Goal: Task Accomplishment & Management: Use online tool/utility

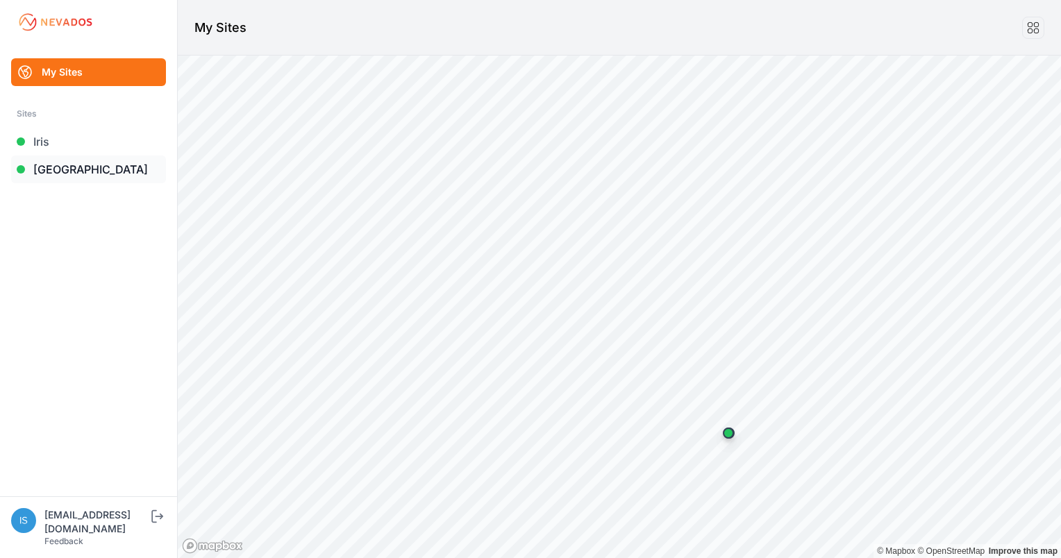
click at [51, 163] on link "[GEOGRAPHIC_DATA]" at bounding box center [88, 170] width 155 height 28
click at [78, 172] on link "[GEOGRAPHIC_DATA]" at bounding box center [88, 170] width 155 height 28
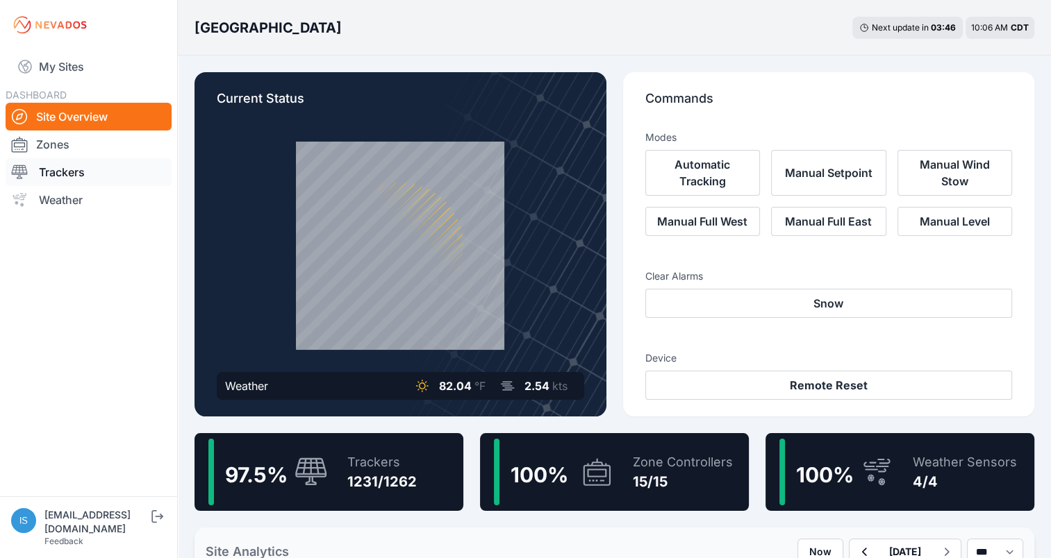
click at [51, 167] on link "Trackers" at bounding box center [89, 172] width 166 height 28
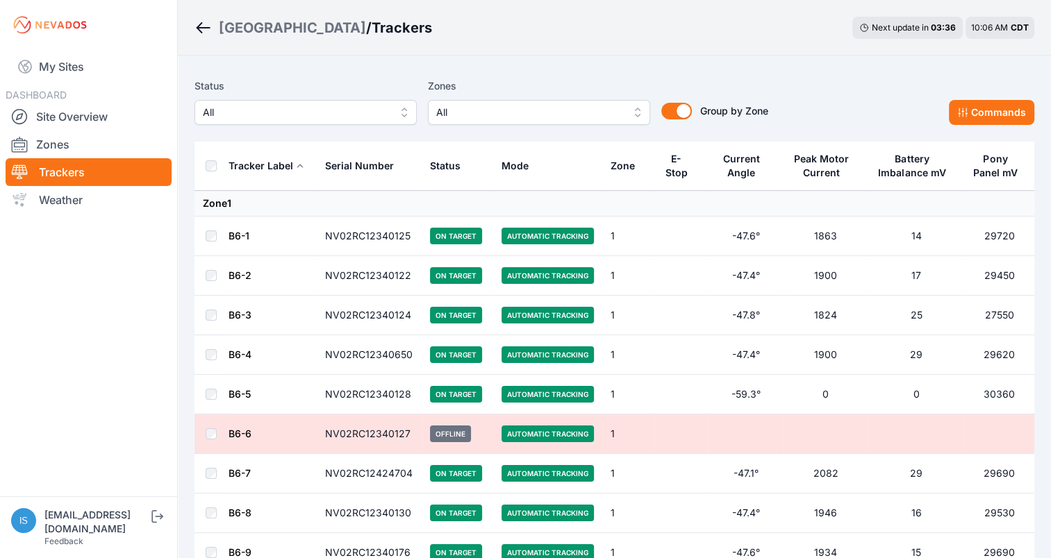
click at [636, 114] on button "All" at bounding box center [539, 112] width 222 height 25
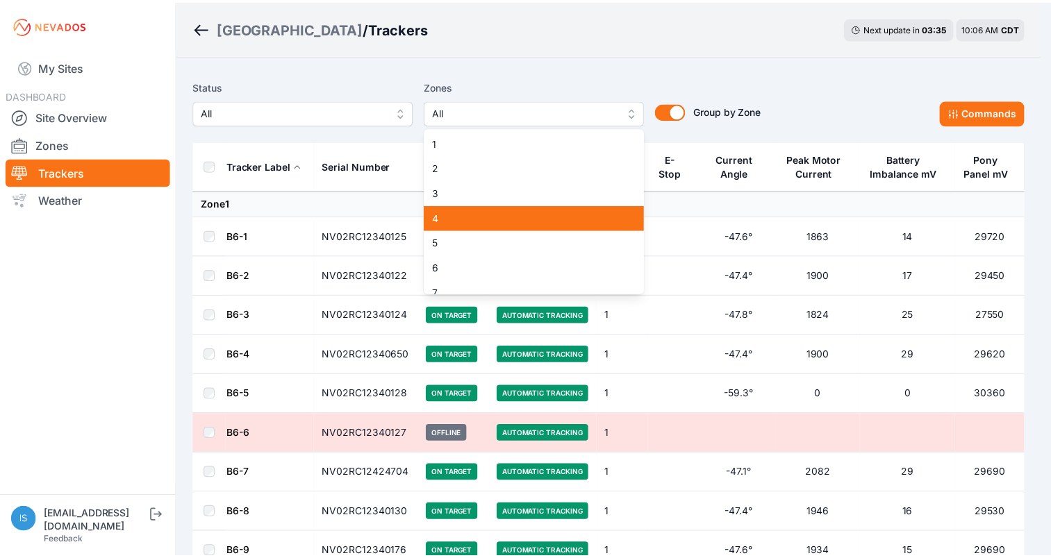
scroll to position [69, 0]
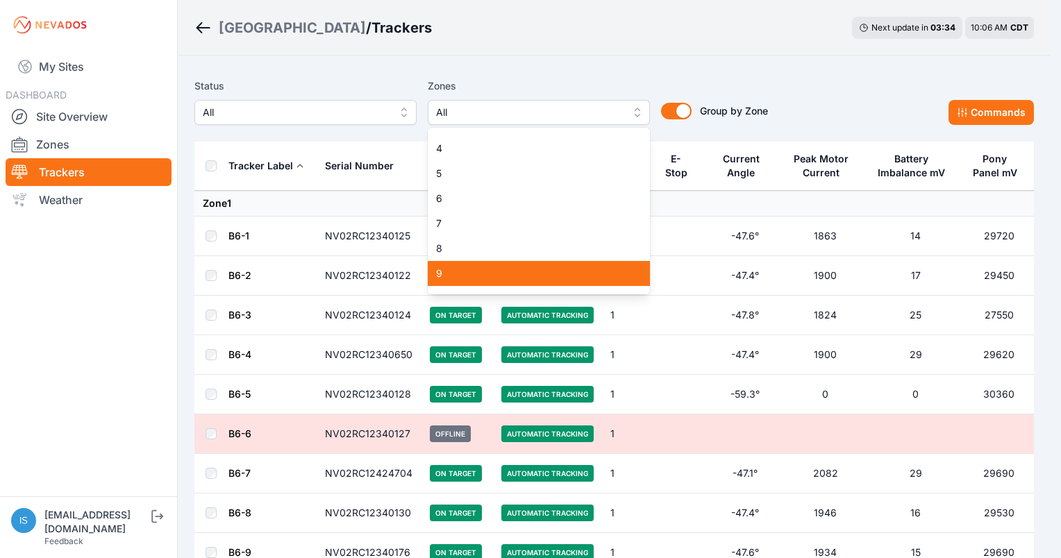
click at [531, 272] on span "9" at bounding box center [530, 274] width 189 height 14
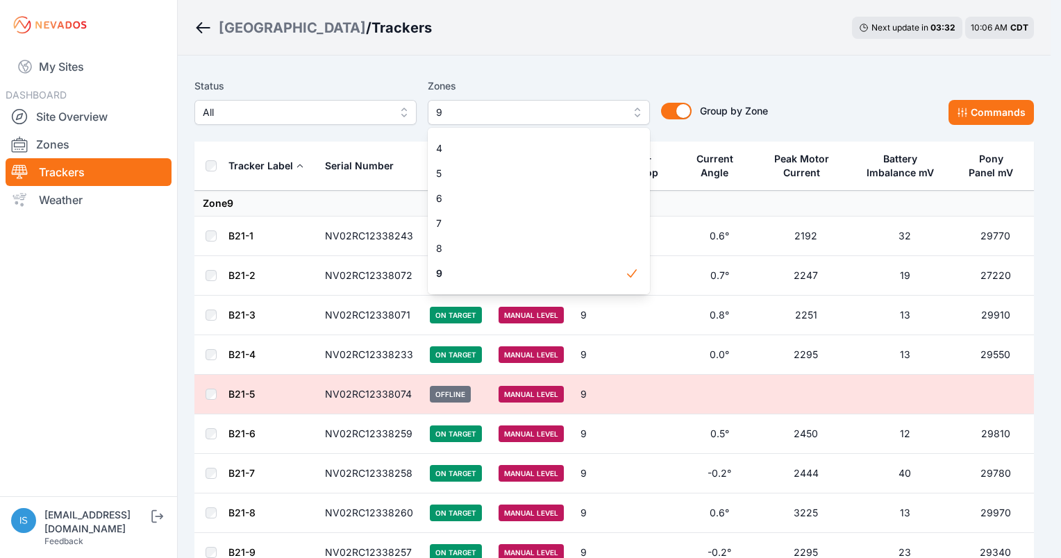
click at [781, 80] on div "Status All Zones 9 1 2 3 4 5 6 7 8 9 10 11 12 13 14 15 Group by Zone Group by Z…" at bounding box center [614, 101] width 840 height 47
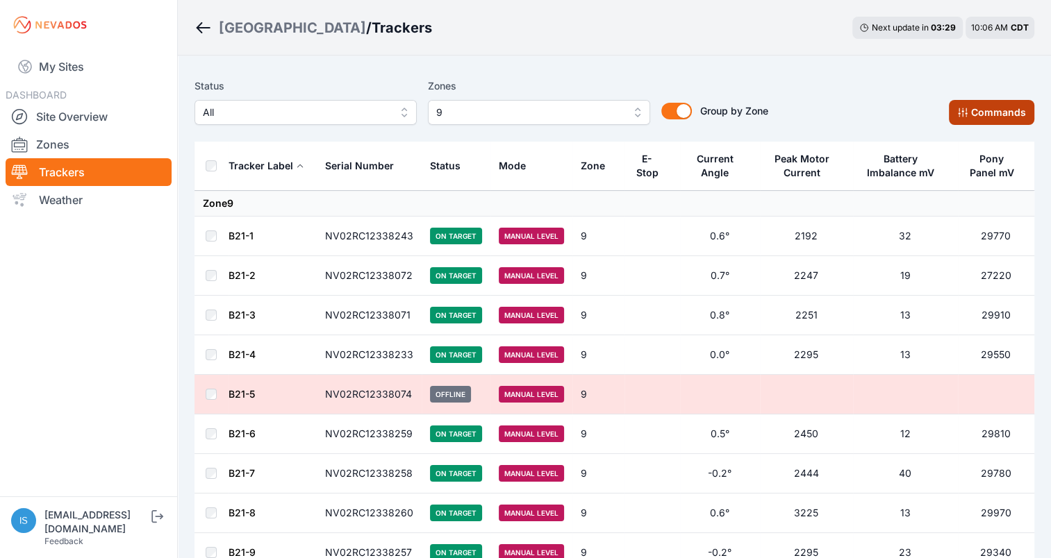
click at [976, 111] on button "Commands" at bounding box center [991, 112] width 85 height 25
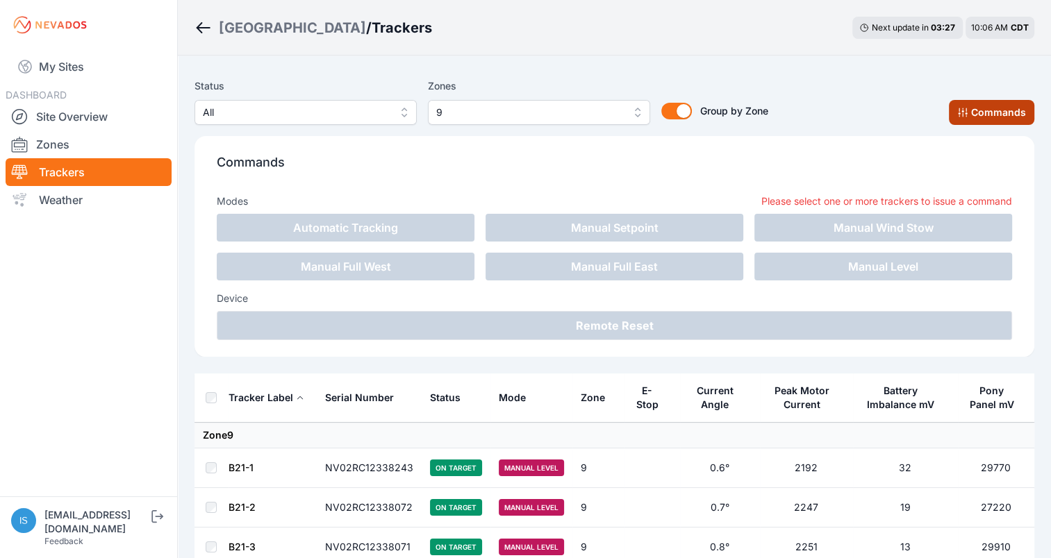
click at [975, 111] on button "Commands" at bounding box center [991, 112] width 85 height 25
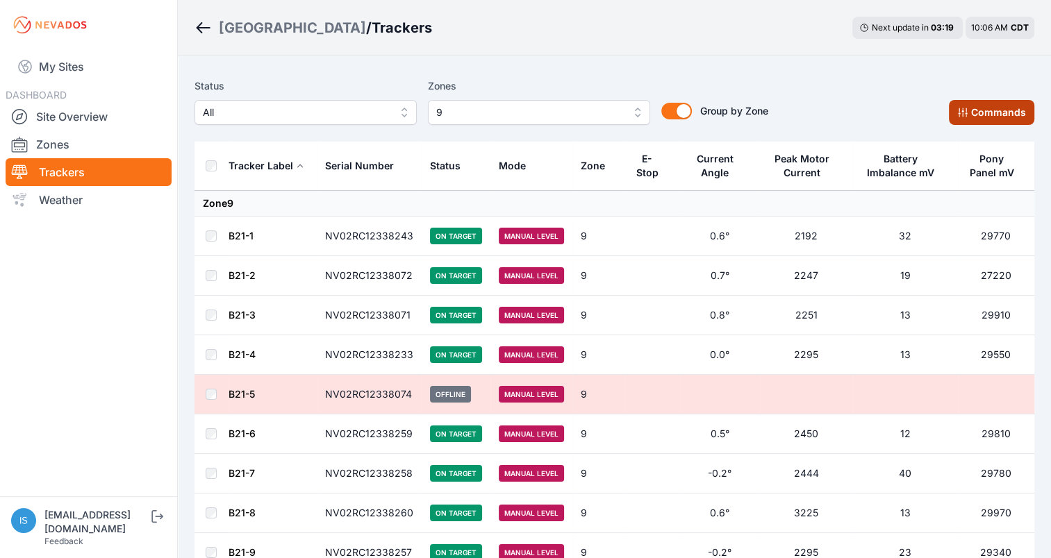
click at [1000, 115] on button "Commands" at bounding box center [991, 112] width 85 height 25
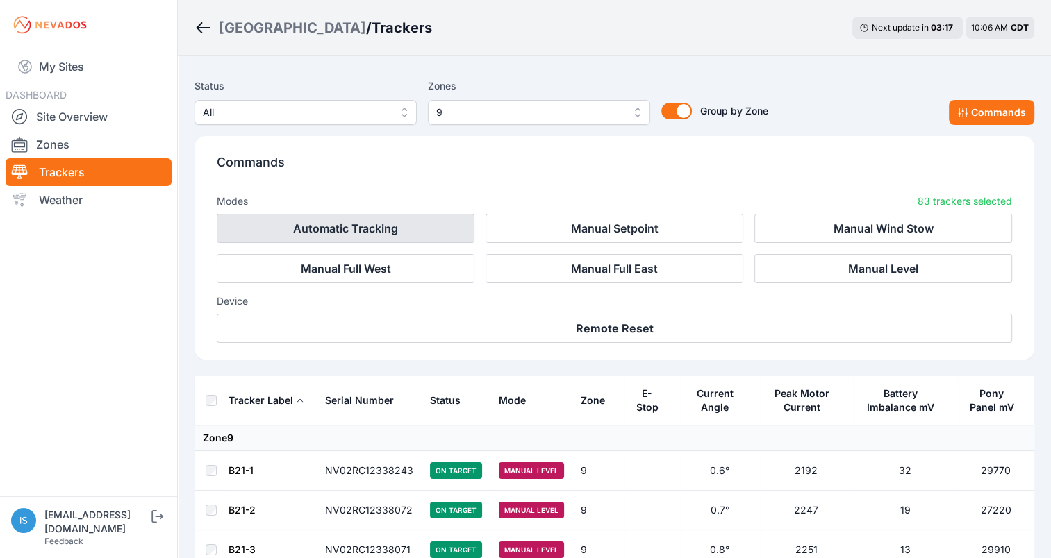
click at [354, 231] on button "Automatic Tracking" at bounding box center [346, 228] width 258 height 29
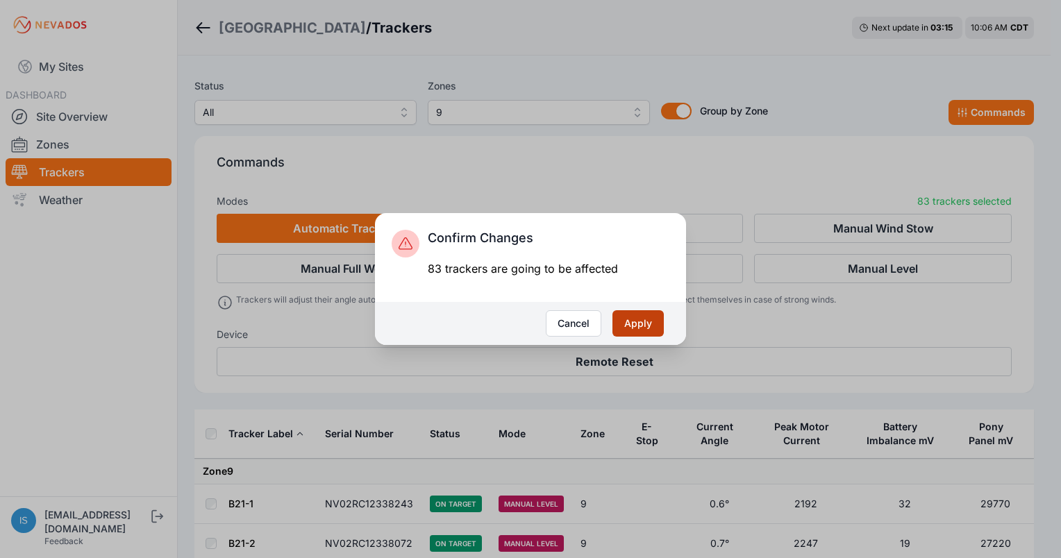
click at [643, 327] on button "Apply" at bounding box center [638, 324] width 51 height 26
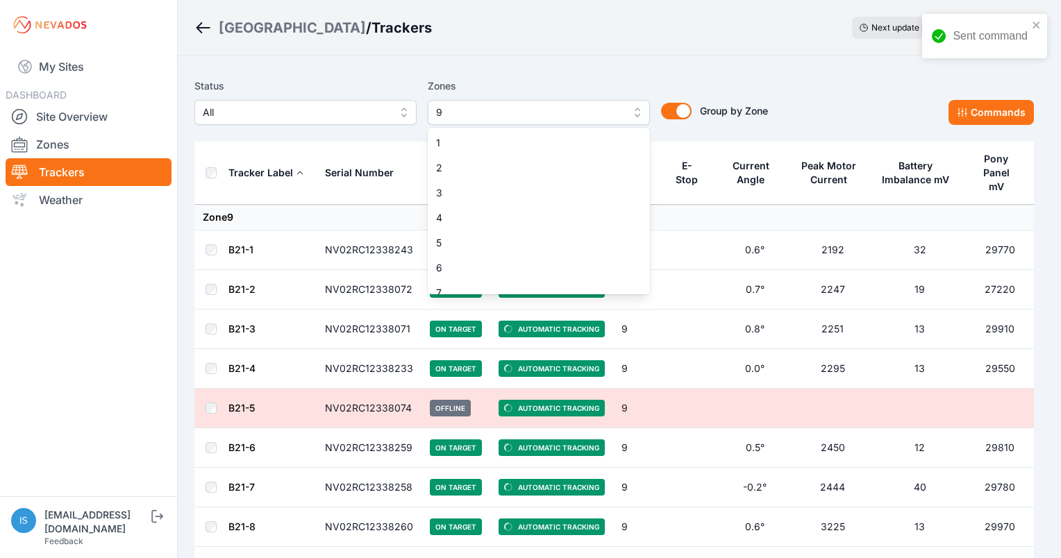
click at [639, 115] on button "9" at bounding box center [539, 112] width 222 height 25
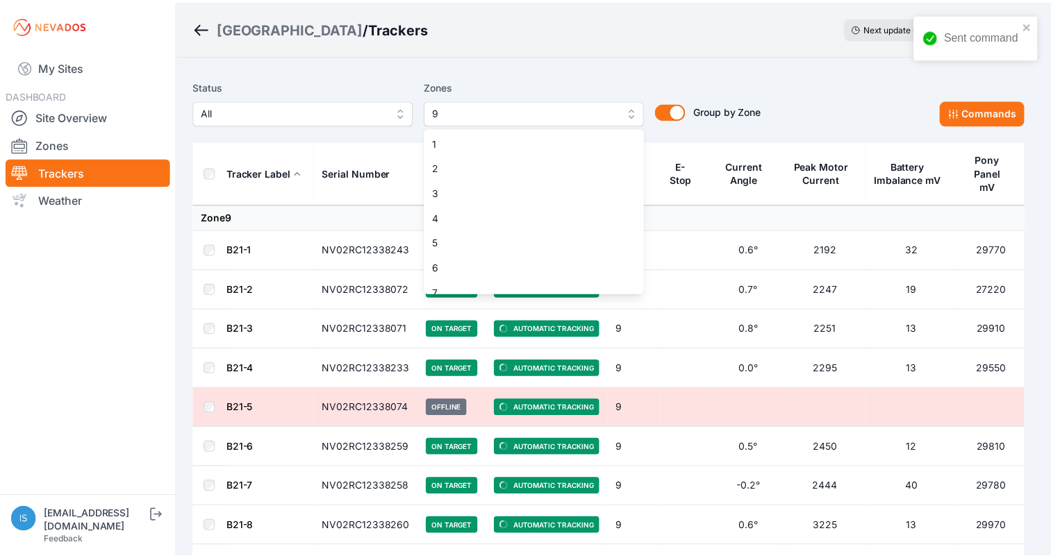
scroll to position [61, 0]
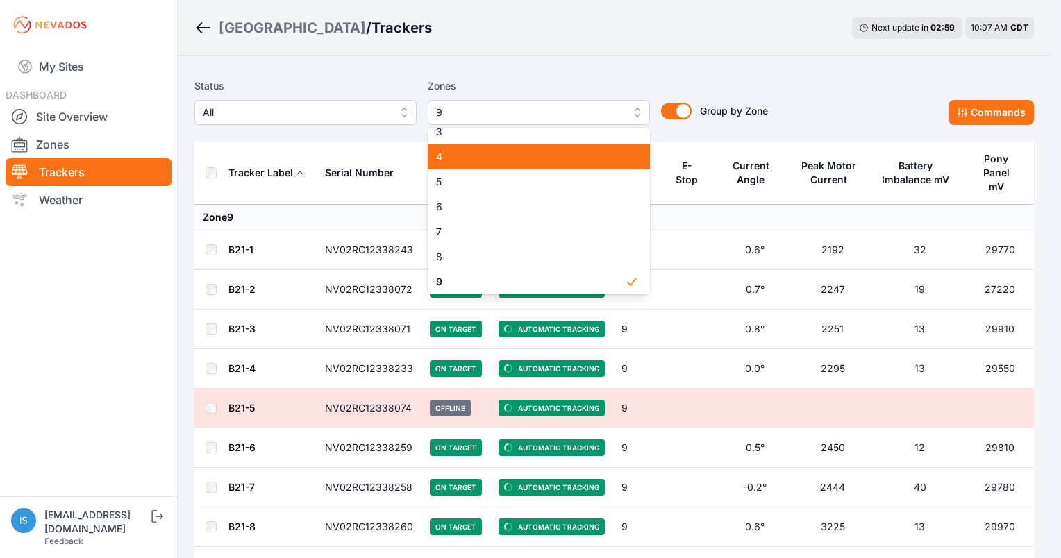
click at [595, 158] on span "4" at bounding box center [530, 157] width 189 height 14
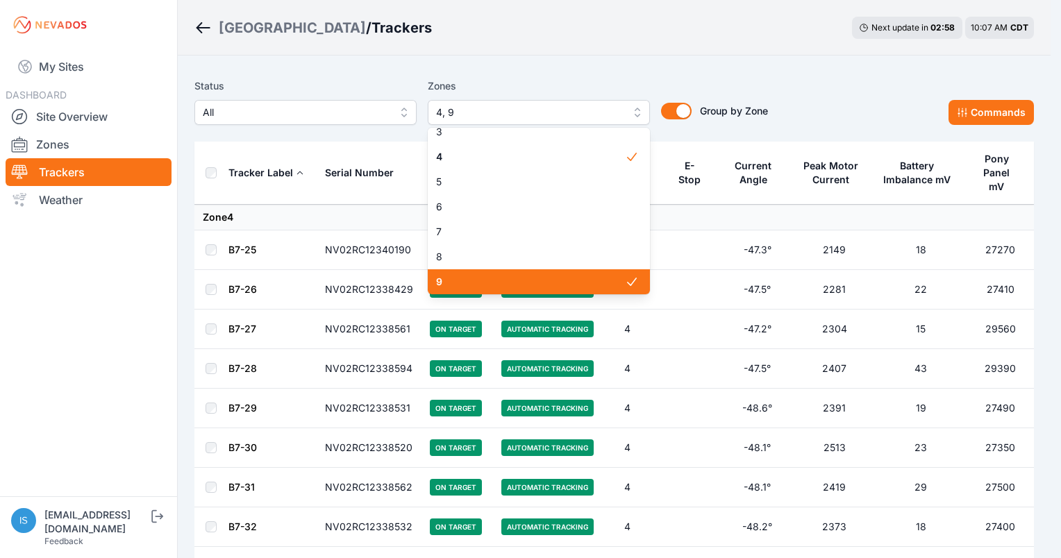
click at [570, 279] on span "9" at bounding box center [530, 282] width 189 height 14
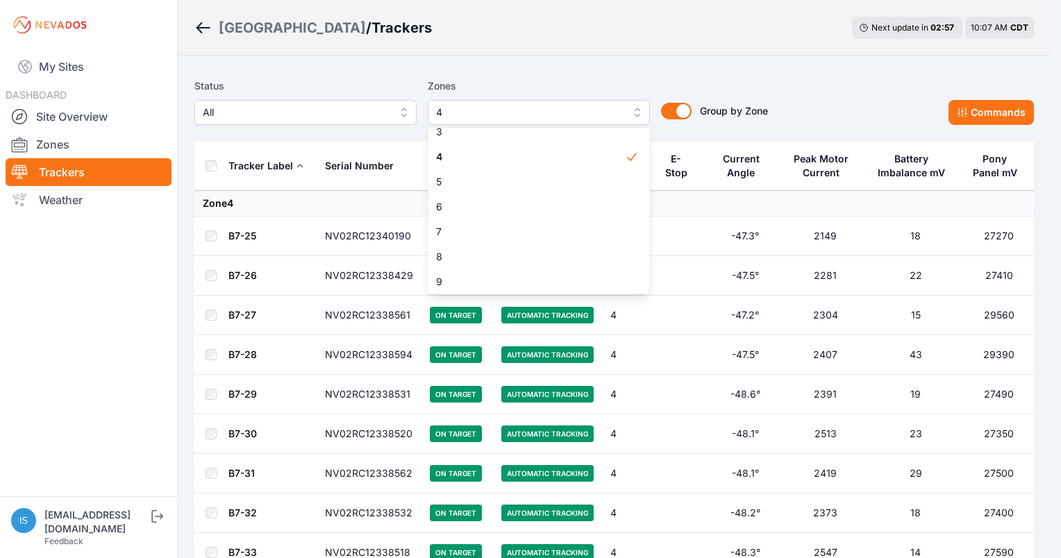
click at [815, 81] on div "Status All Zones 4 1 2 3 4 5 6 7 8 9 10 11 12 13 14 15 Group by Zone Group by Z…" at bounding box center [614, 101] width 840 height 47
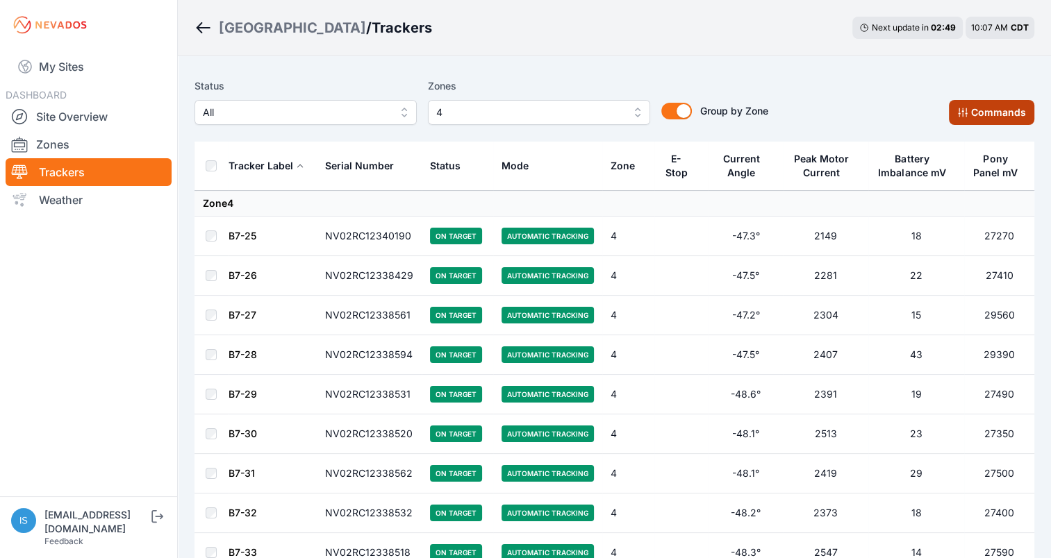
click at [997, 111] on button "Commands" at bounding box center [991, 112] width 85 height 25
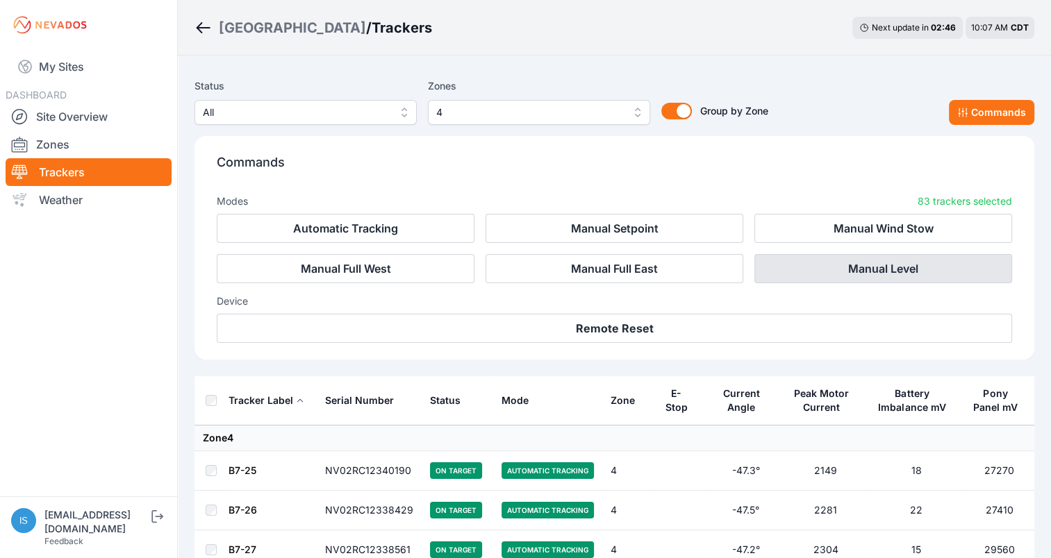
click at [872, 272] on button "Manual Level" at bounding box center [883, 268] width 258 height 29
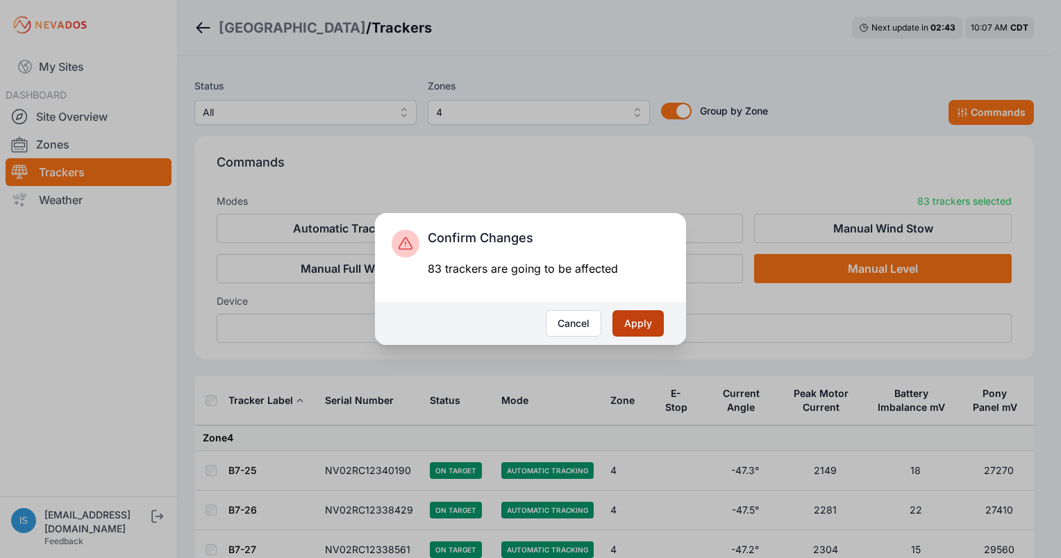
click at [648, 320] on button "Apply" at bounding box center [638, 324] width 51 height 26
